Goal: Information Seeking & Learning: Find specific fact

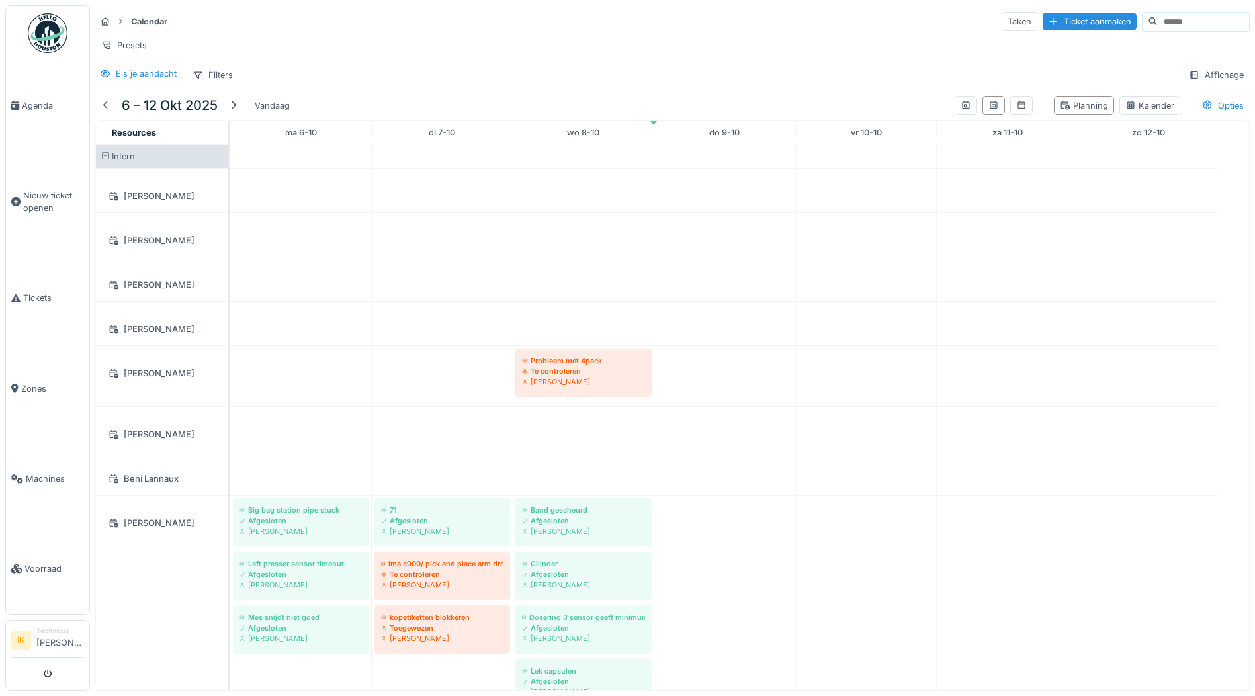
scroll to position [1864, 0]
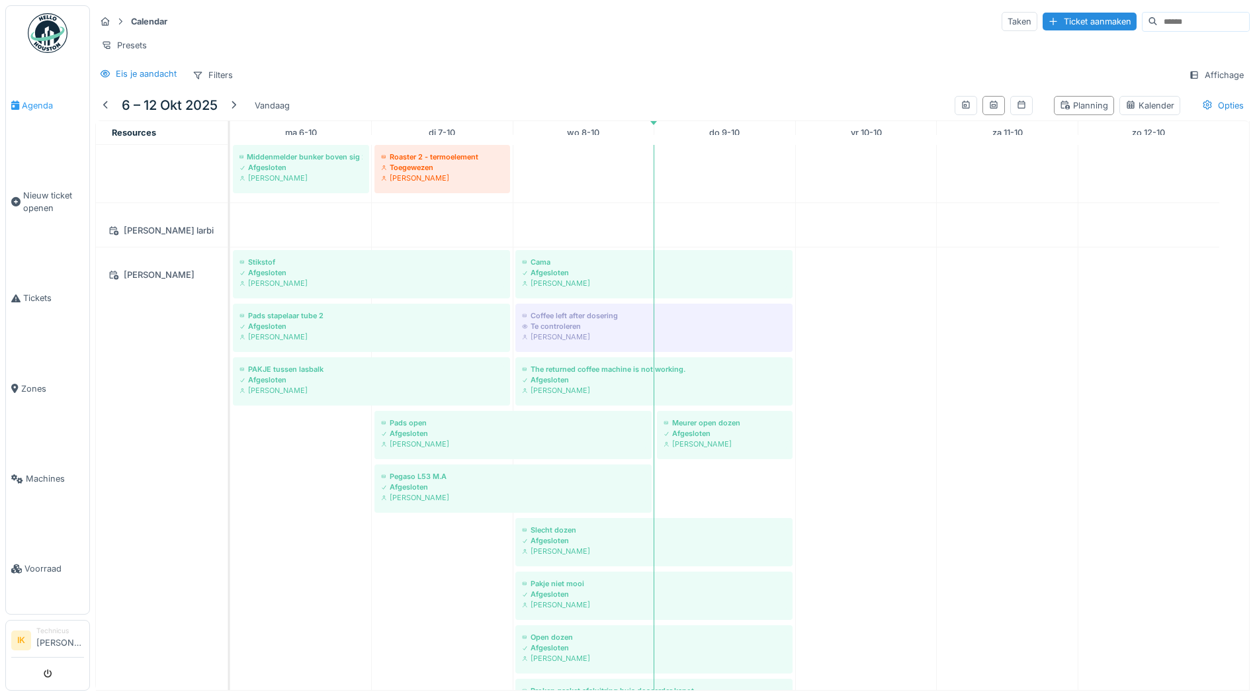
click at [37, 103] on span "Agenda" at bounding box center [53, 105] width 62 height 13
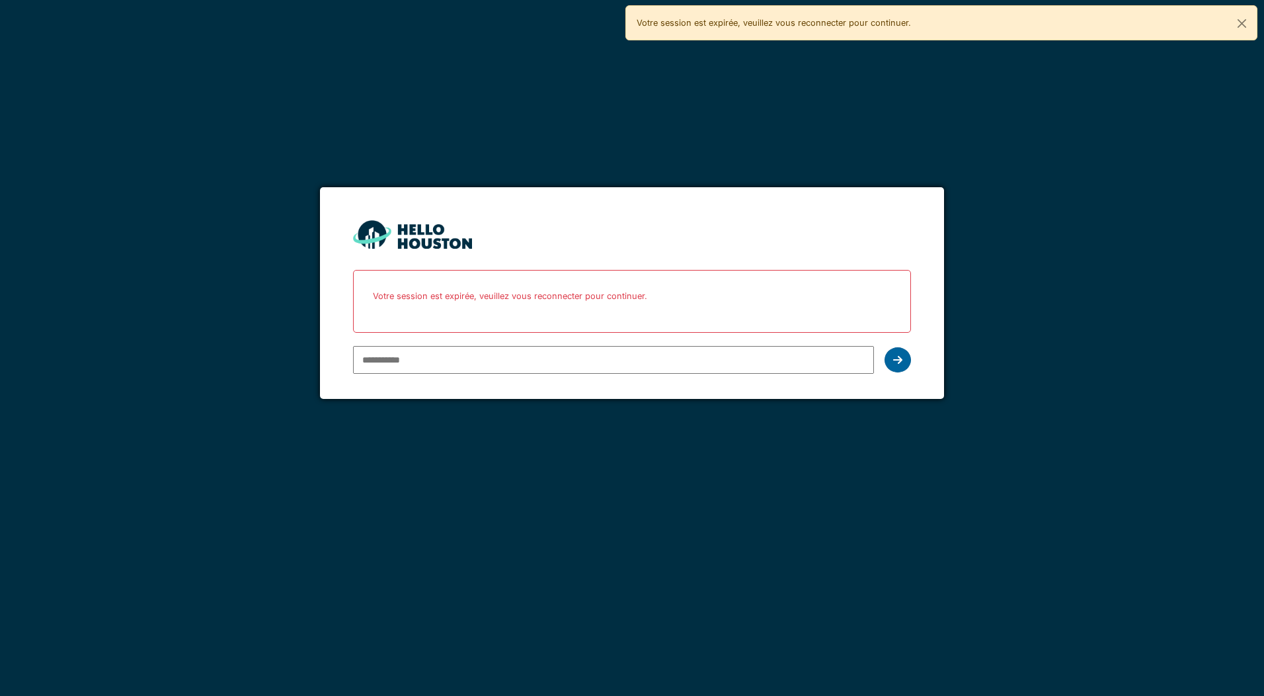
type input "**********"
click at [898, 362] on icon at bounding box center [897, 359] width 9 height 11
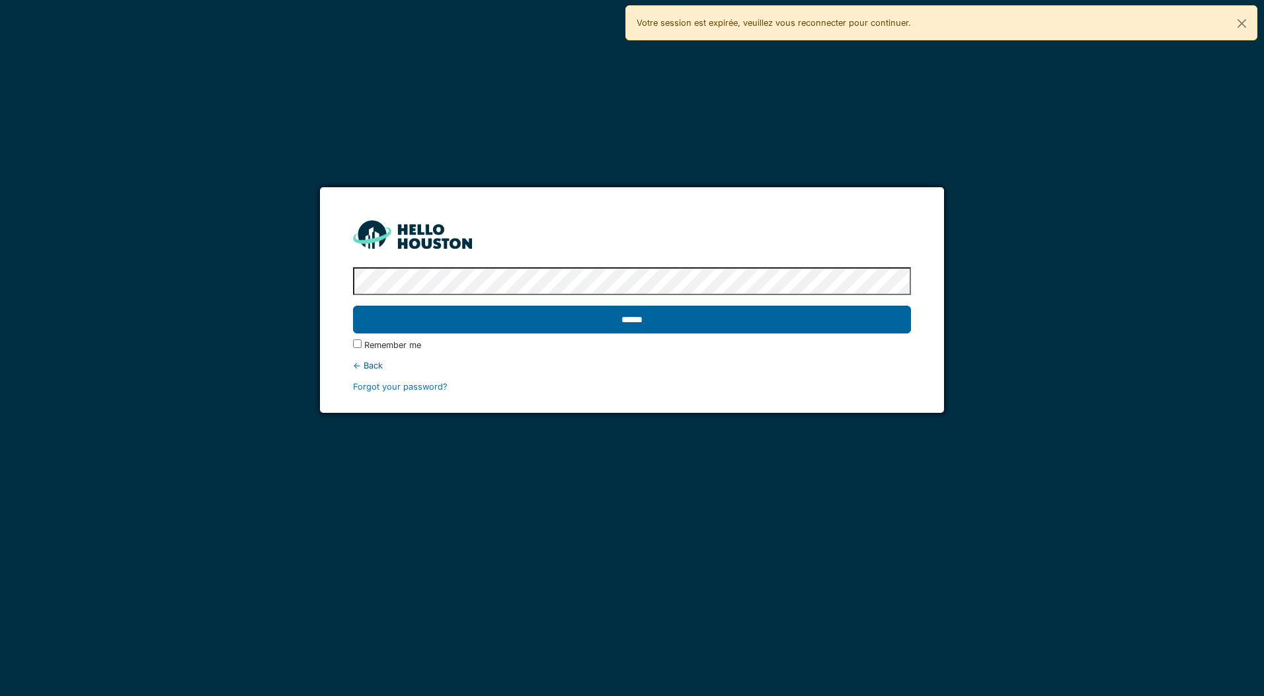
click at [672, 321] on input "******" at bounding box center [631, 320] width 557 height 28
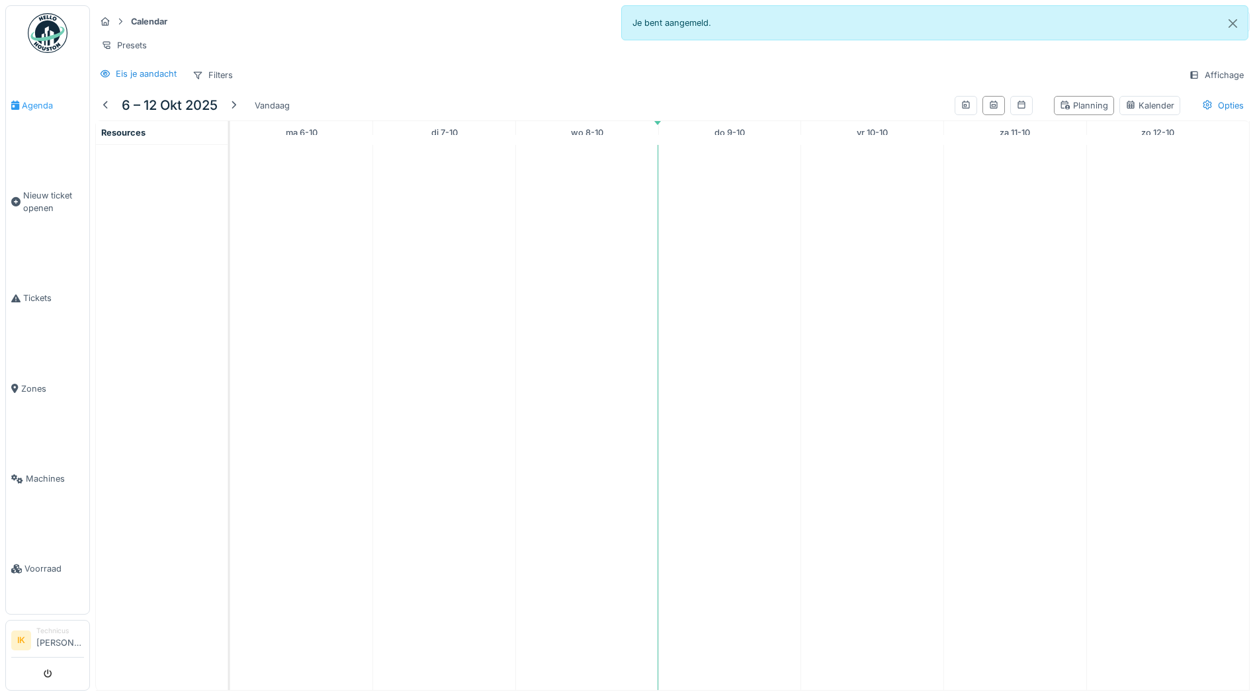
click at [38, 103] on span "Agenda" at bounding box center [53, 105] width 62 height 13
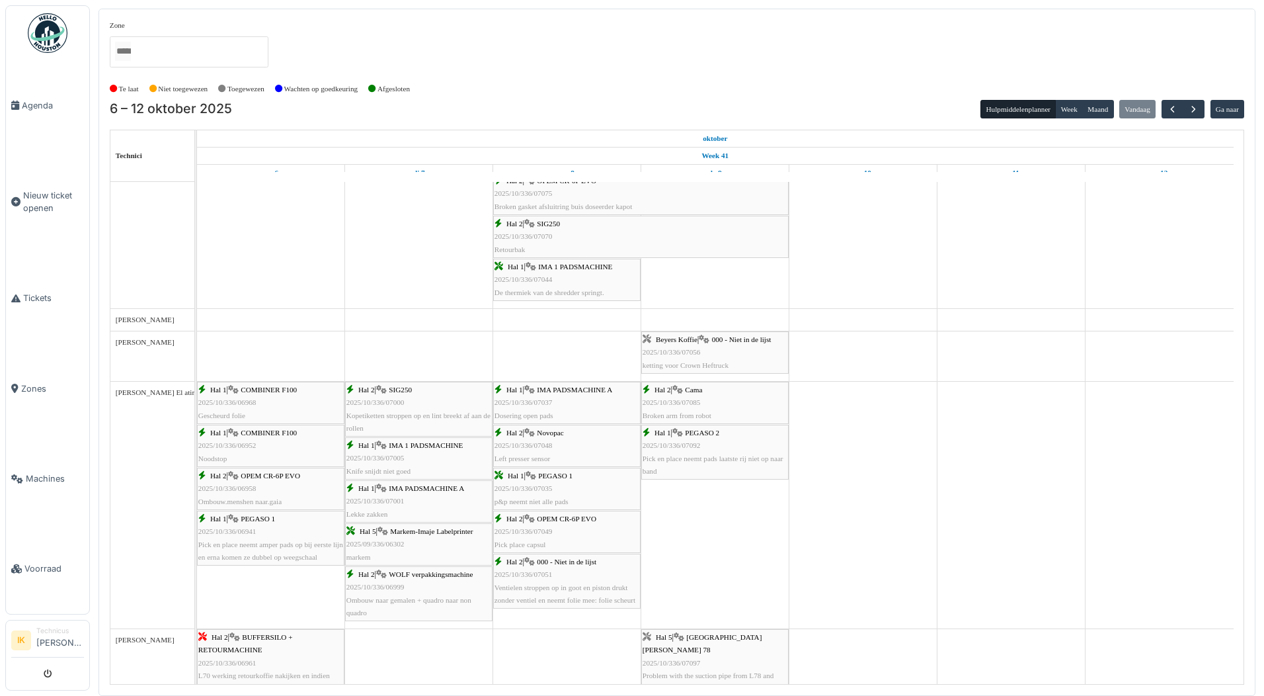
click at [692, 449] on span "2025/10/336/07092" at bounding box center [672, 445] width 58 height 8
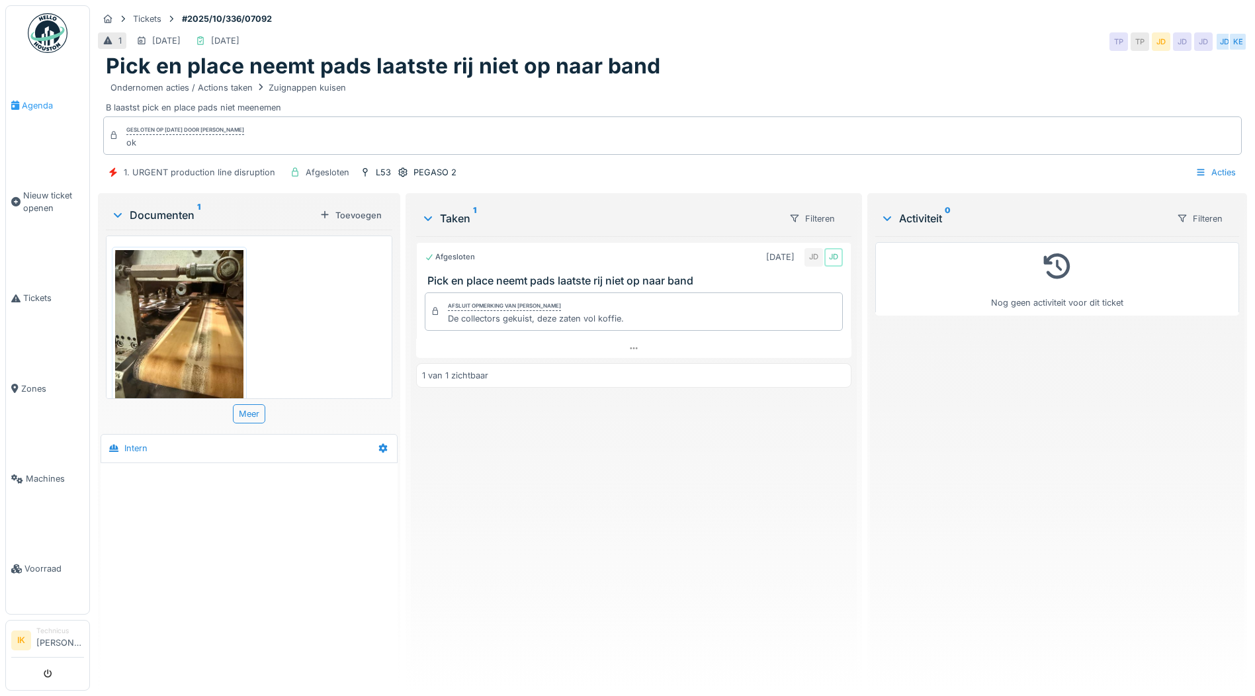
click at [36, 103] on span "Agenda" at bounding box center [53, 105] width 62 height 13
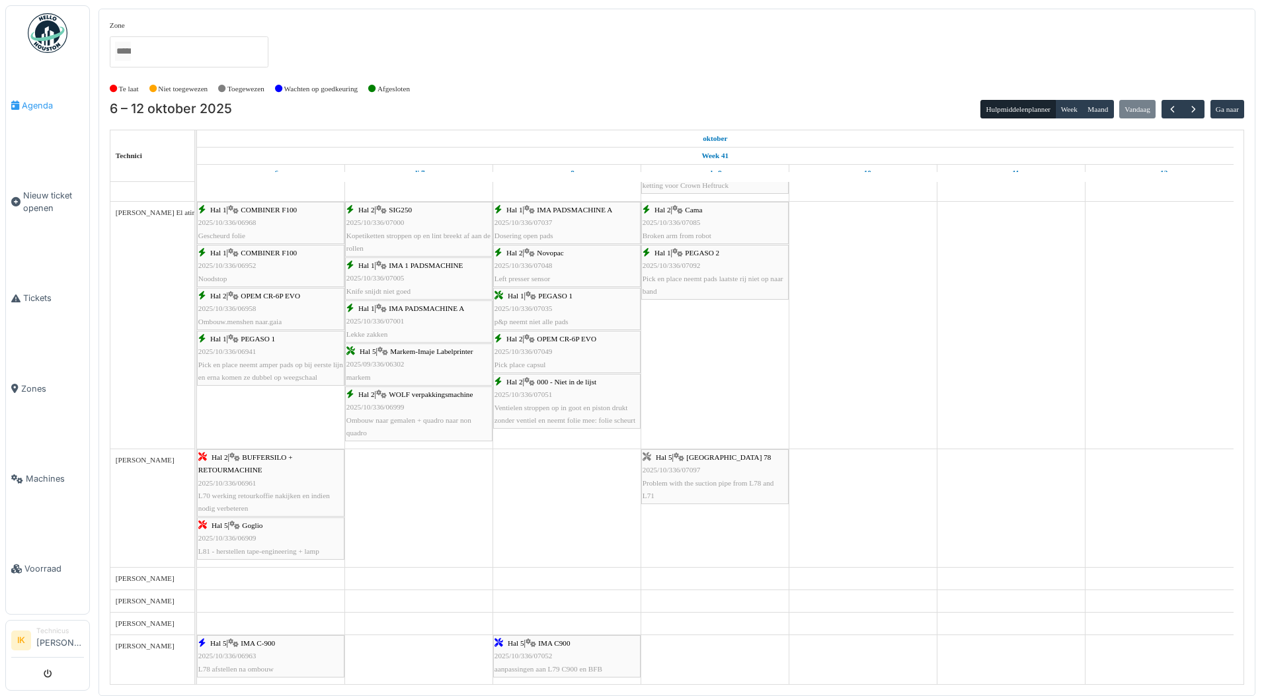
click at [42, 103] on span "Agenda" at bounding box center [53, 105] width 62 height 13
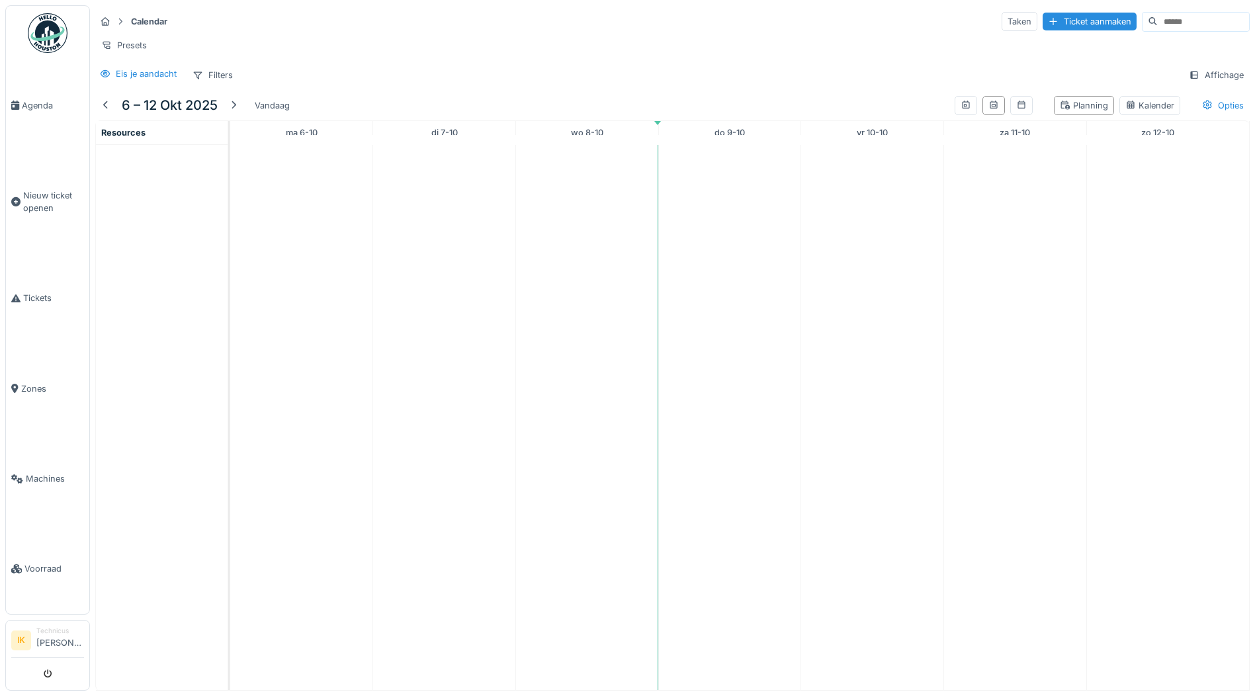
click at [42, 103] on span "Agenda" at bounding box center [53, 105] width 62 height 13
click at [24, 101] on span "Agenda" at bounding box center [53, 105] width 62 height 13
click at [32, 104] on span "Agenda" at bounding box center [53, 105] width 62 height 13
click at [34, 101] on span "Agenda" at bounding box center [53, 105] width 62 height 13
click at [39, 105] on span "Agenda" at bounding box center [53, 105] width 62 height 13
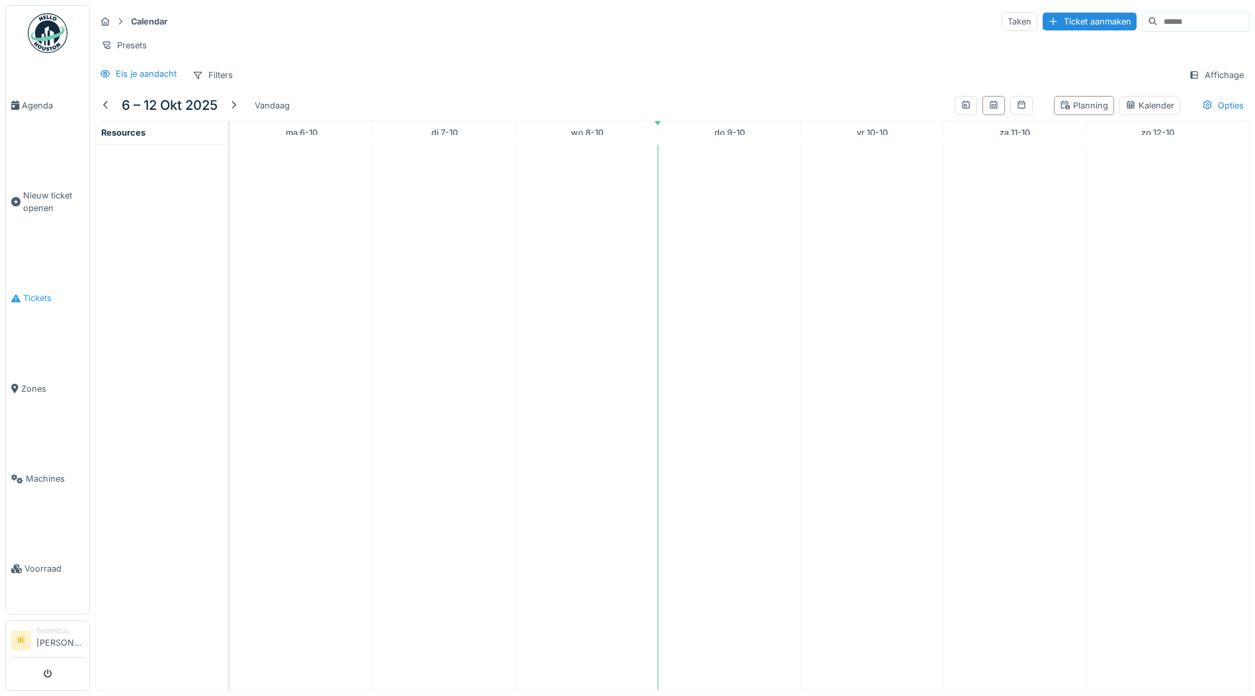
click at [42, 292] on span "Tickets" at bounding box center [53, 298] width 61 height 13
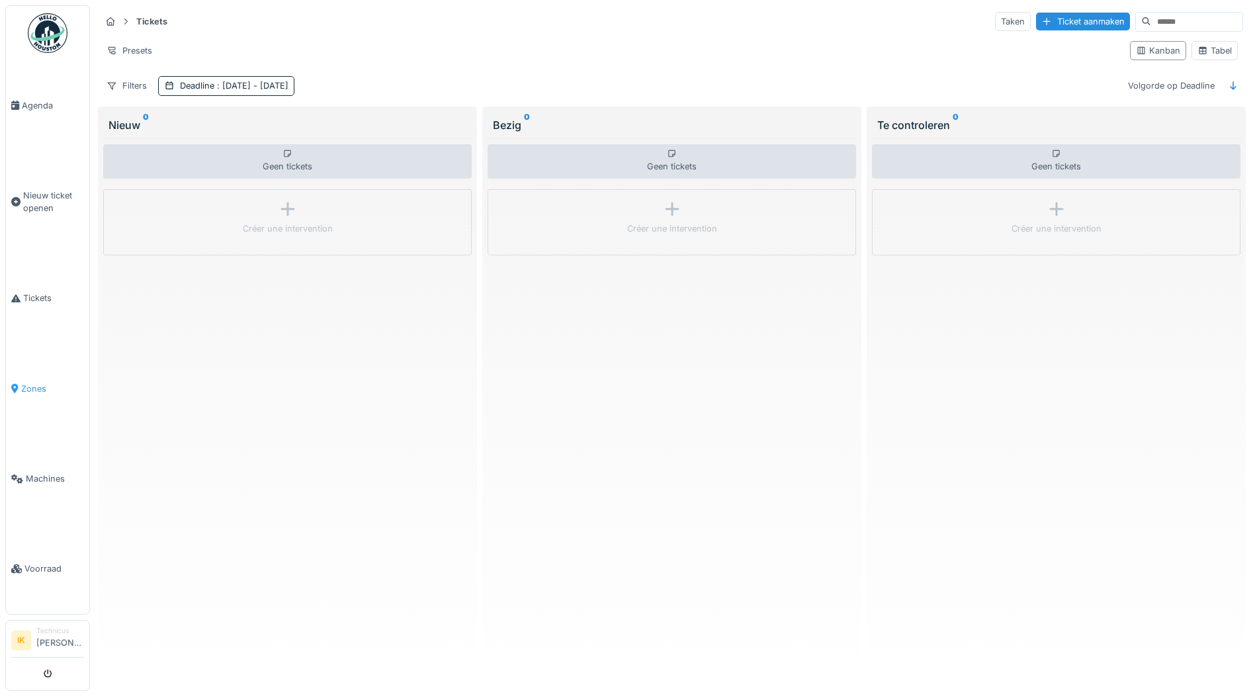
click at [38, 382] on span "Zones" at bounding box center [52, 388] width 63 height 13
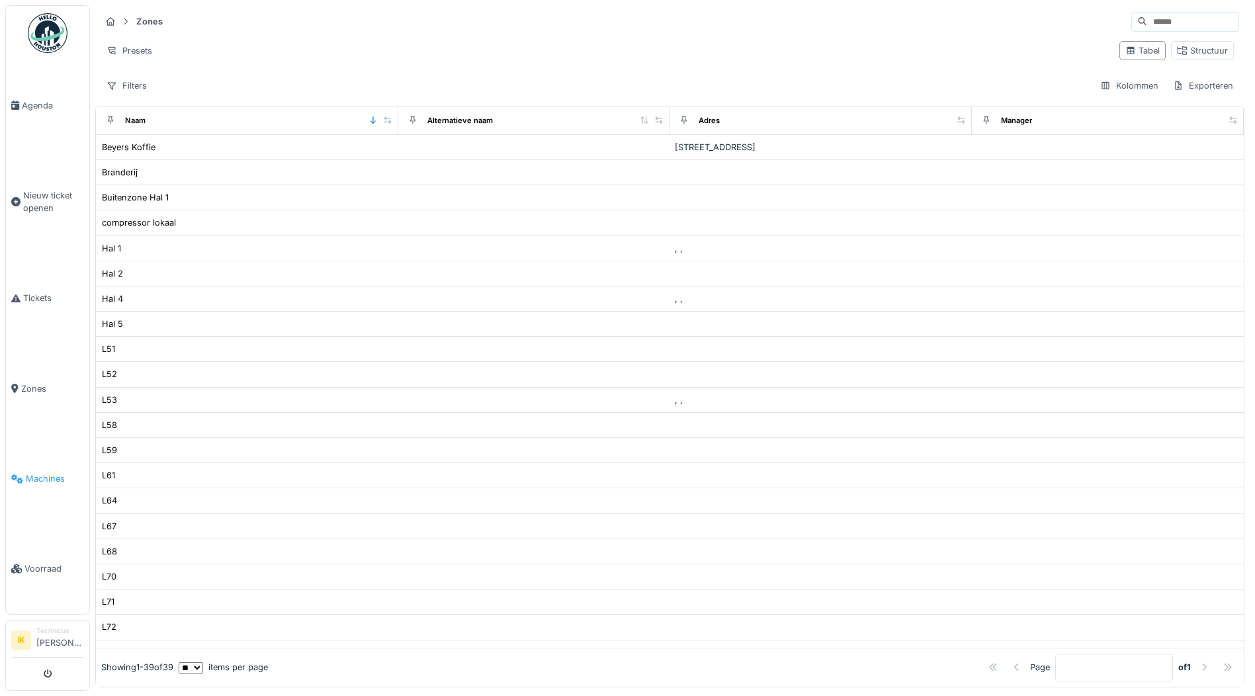
click at [39, 472] on span "Machines" at bounding box center [55, 478] width 58 height 13
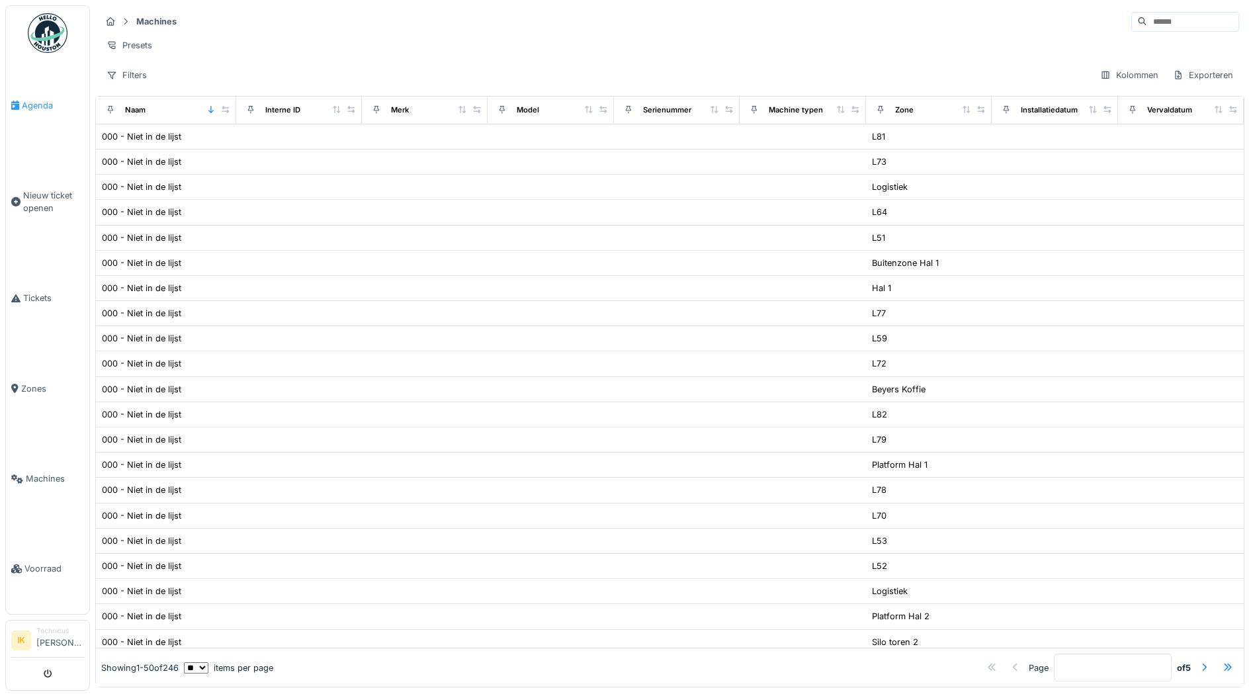
click at [38, 106] on span "Agenda" at bounding box center [53, 105] width 62 height 13
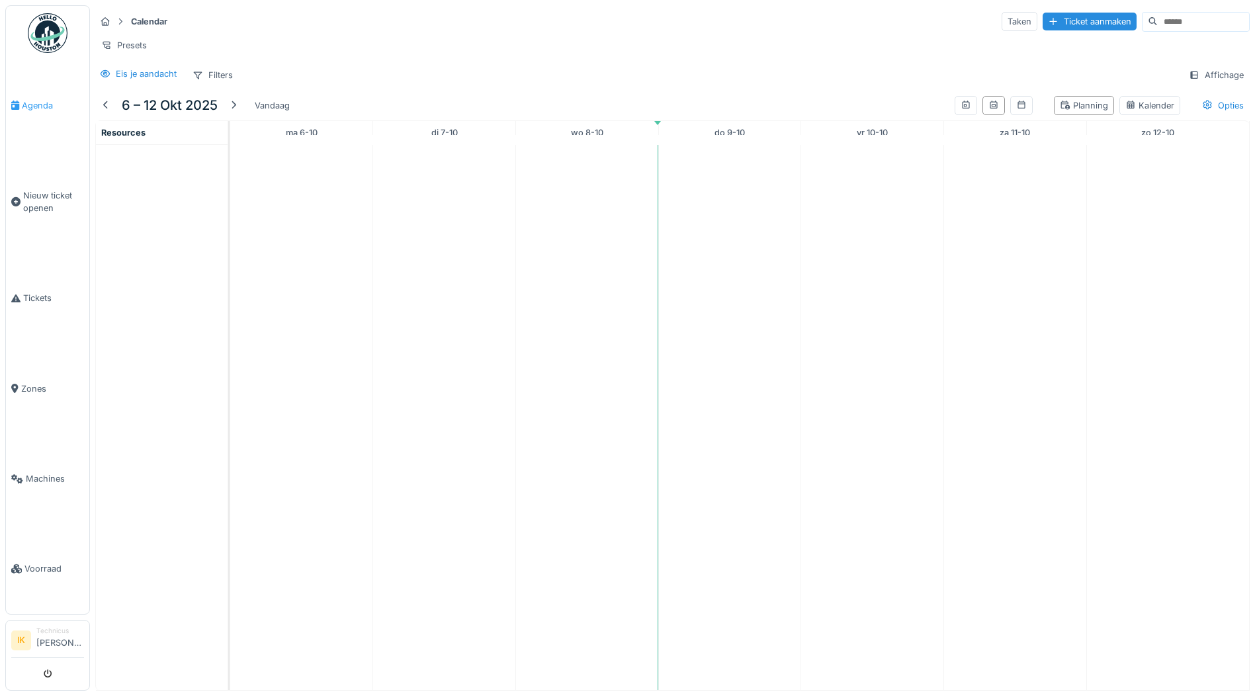
click at [37, 104] on span "Agenda" at bounding box center [53, 105] width 62 height 13
click at [33, 104] on span "Agenda" at bounding box center [53, 105] width 62 height 13
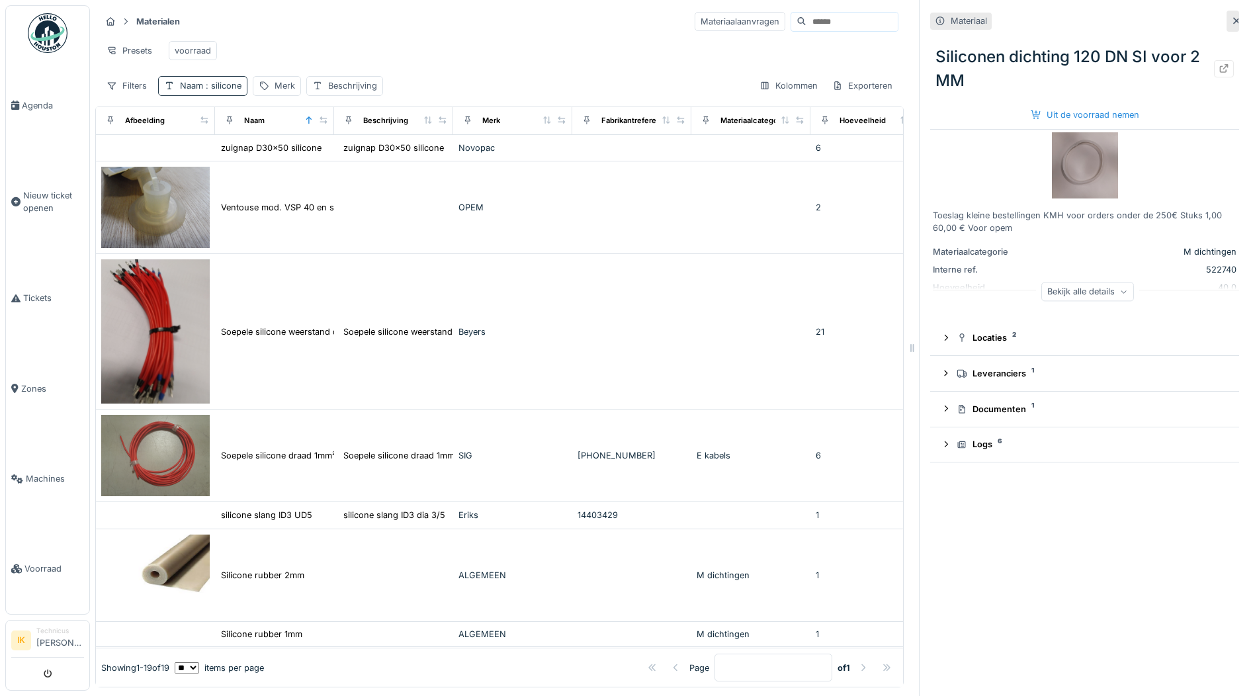
scroll to position [587, 0]
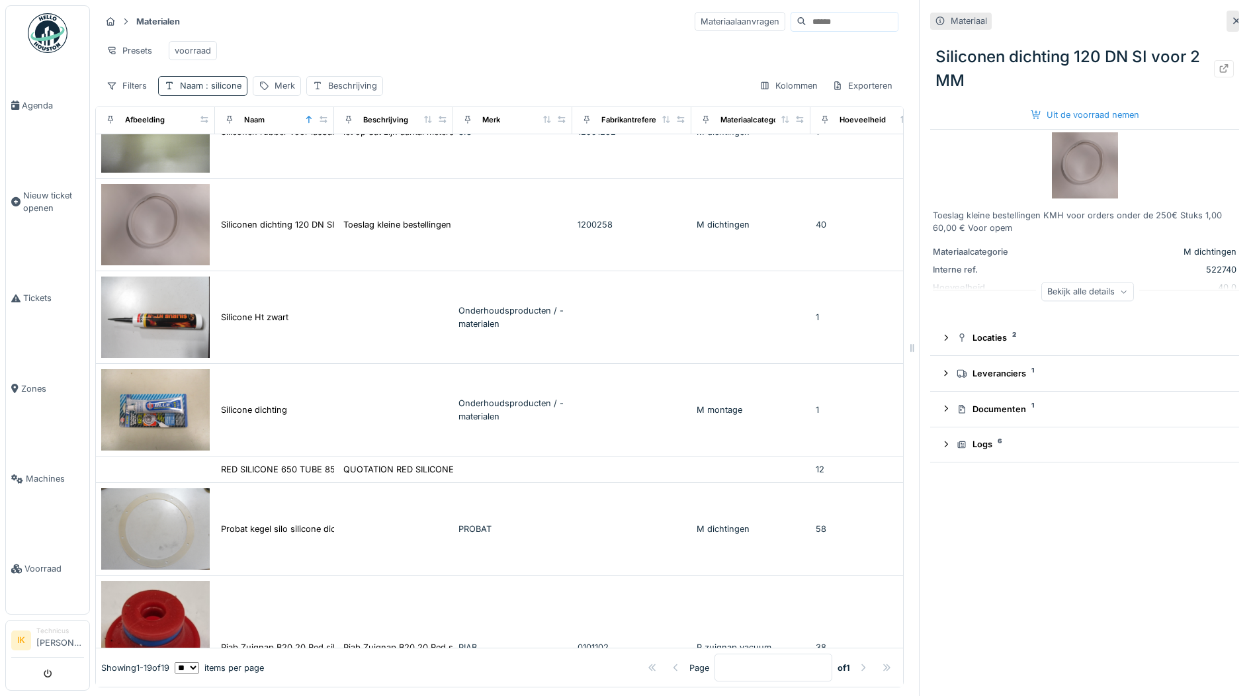
click at [218, 91] on span ": silicone" at bounding box center [222, 86] width 38 height 10
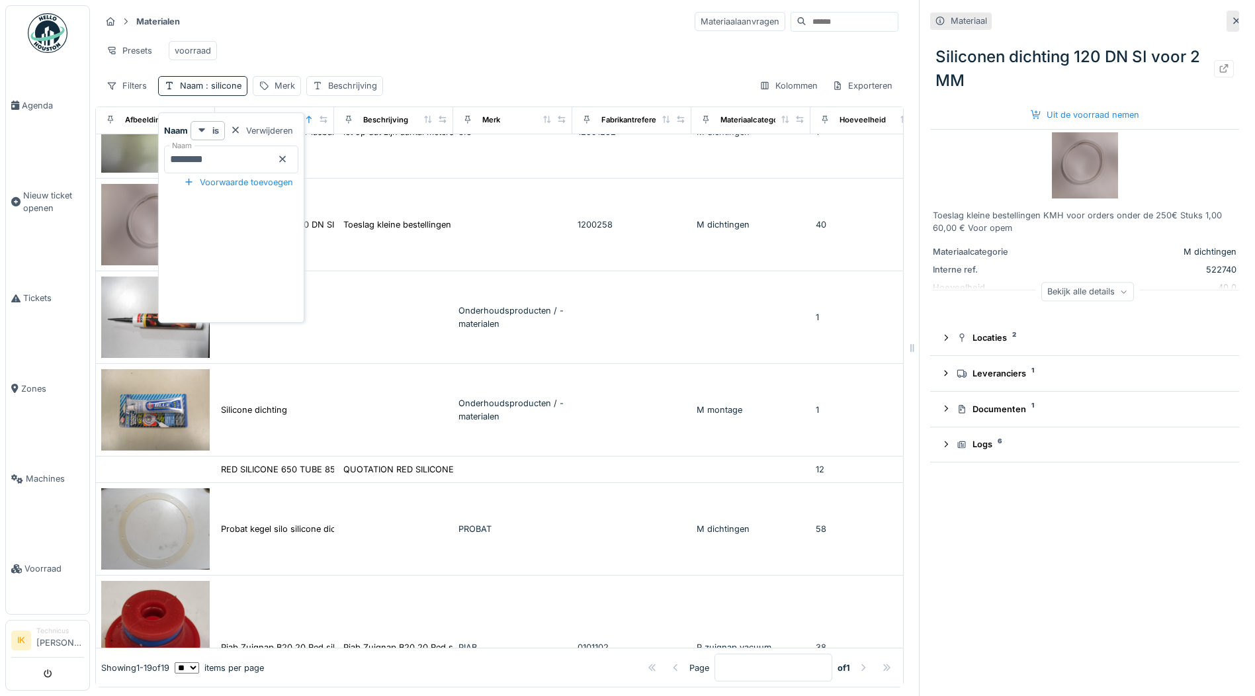
click at [288, 159] on icon at bounding box center [282, 159] width 11 height 9
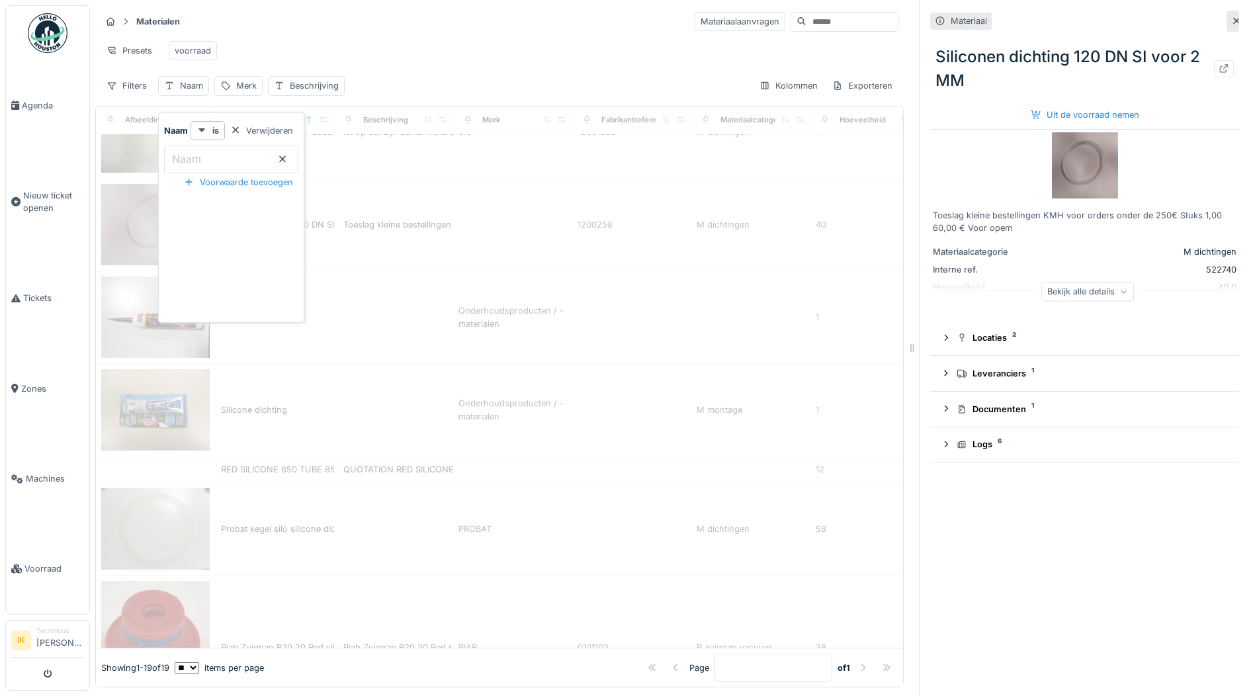
click at [199, 157] on label "Naam" at bounding box center [186, 159] width 34 height 16
click at [199, 157] on input "Naam" at bounding box center [231, 159] width 134 height 28
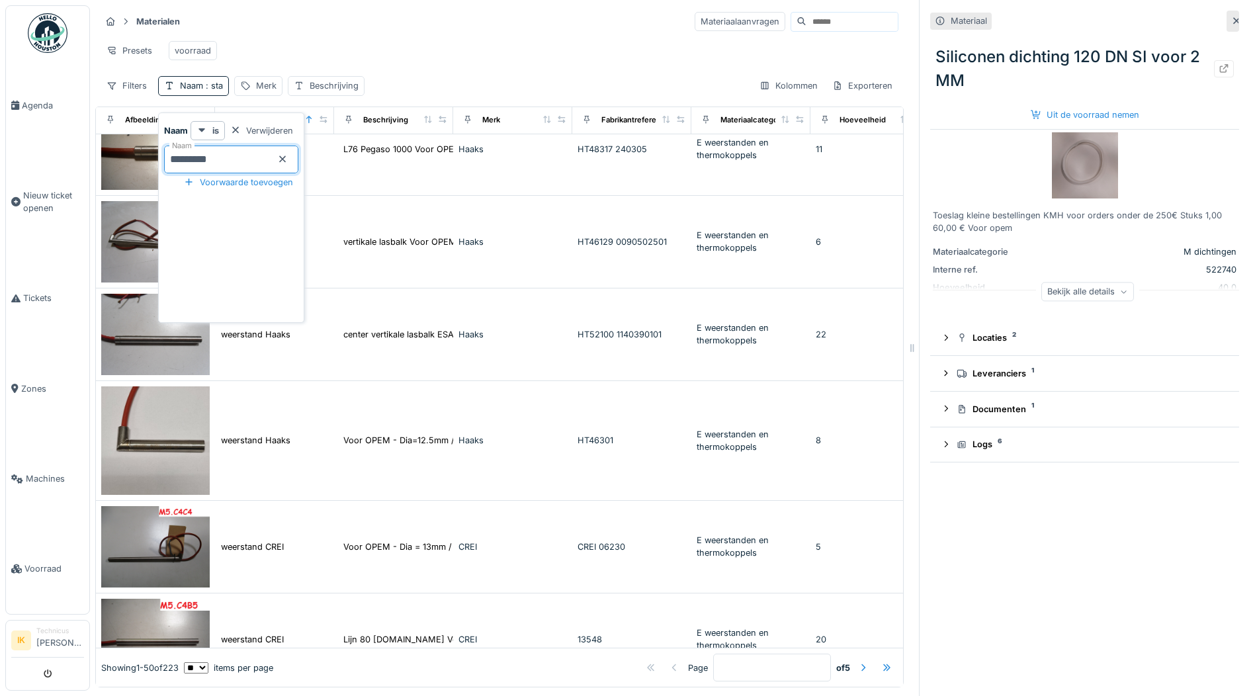
type input "**********"
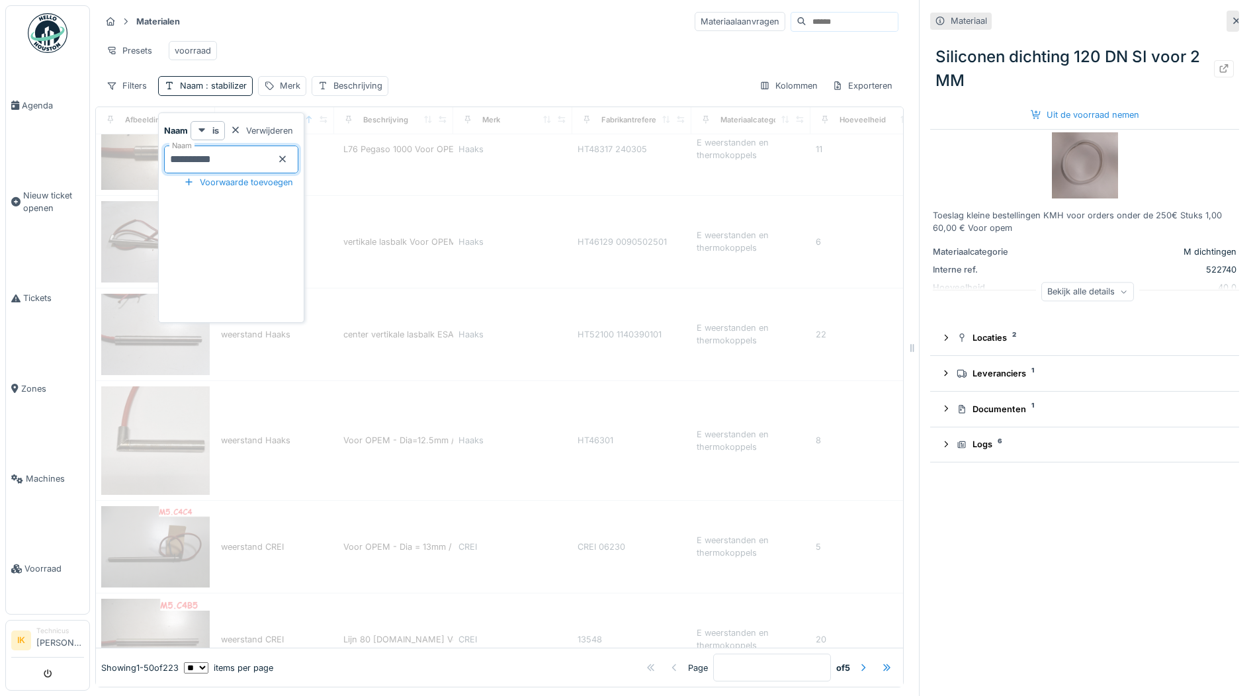
scroll to position [0, 0]
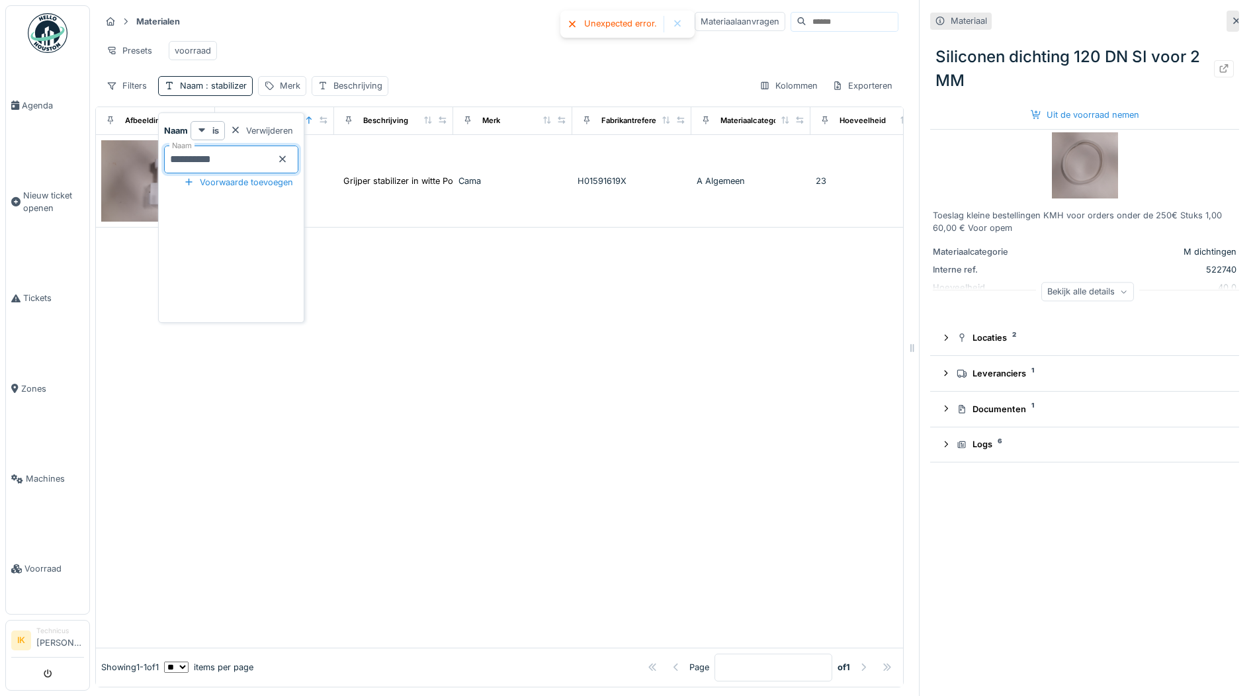
click at [395, 36] on div "Presets voorraad" at bounding box center [500, 51] width 798 height 30
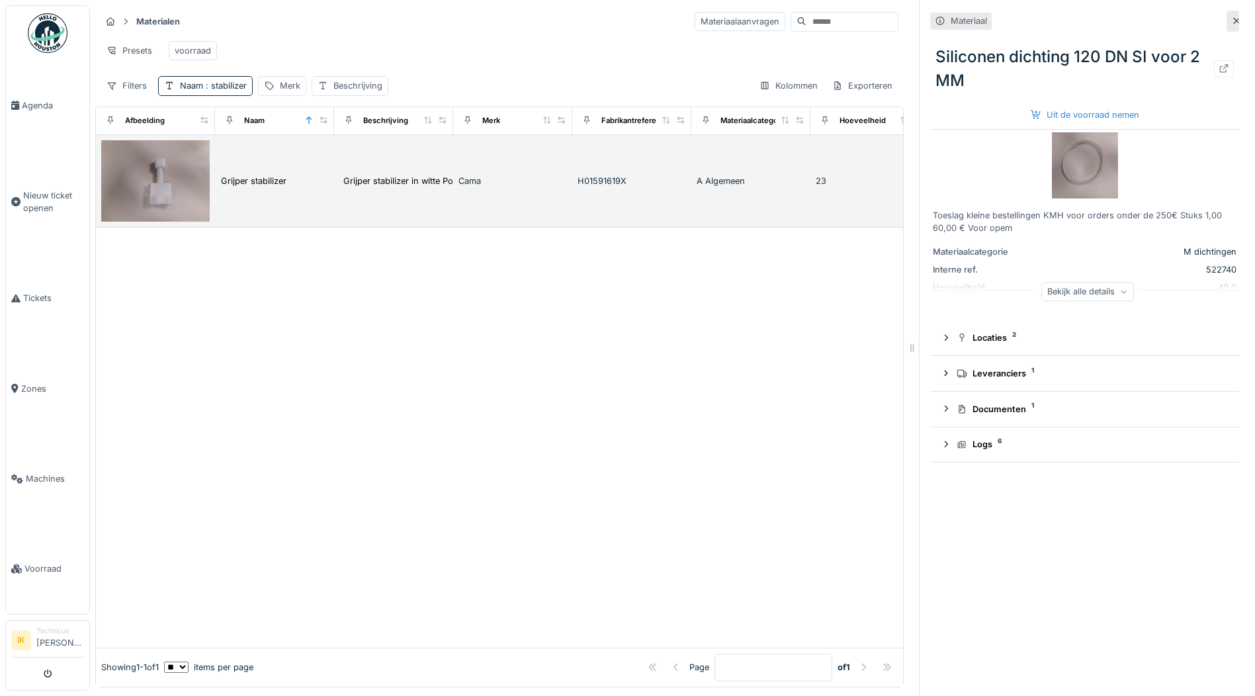
click at [155, 188] on img at bounding box center [155, 180] width 108 height 81
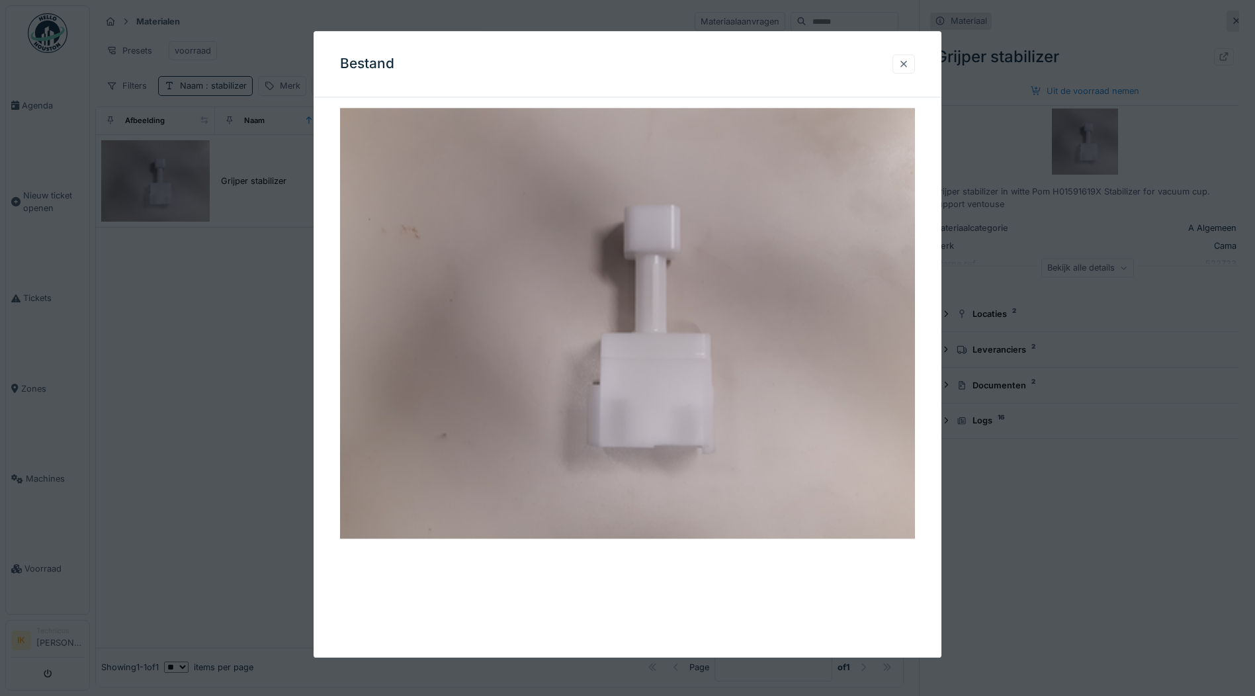
click at [908, 65] on div at bounding box center [903, 64] width 11 height 13
